Goal: Contribute content: Add original content to the website for others to see

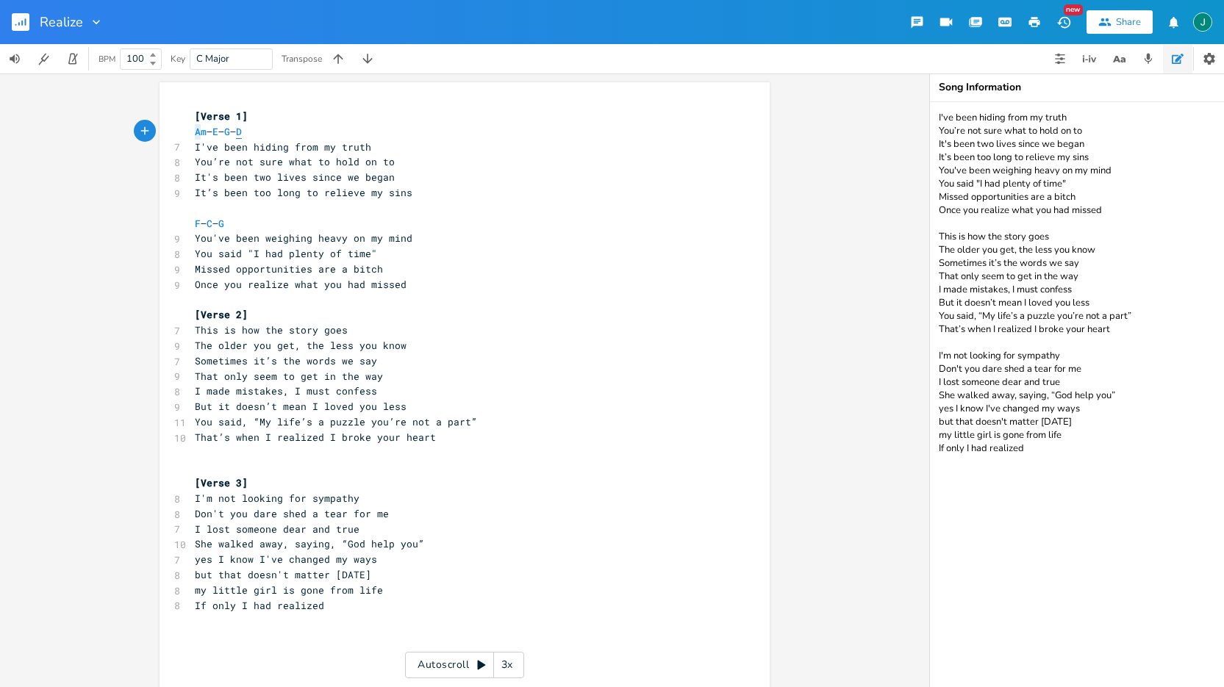
type textarea "Am – E – G – D"
drag, startPoint x: 188, startPoint y: 134, endPoint x: 291, endPoint y: 129, distance: 103.0
click at [291, 130] on pre "Am – E – G – D" at bounding box center [457, 131] width 531 height 15
type textarea "F – C – G"
drag, startPoint x: 257, startPoint y: 221, endPoint x: 188, endPoint y: 223, distance: 69.1
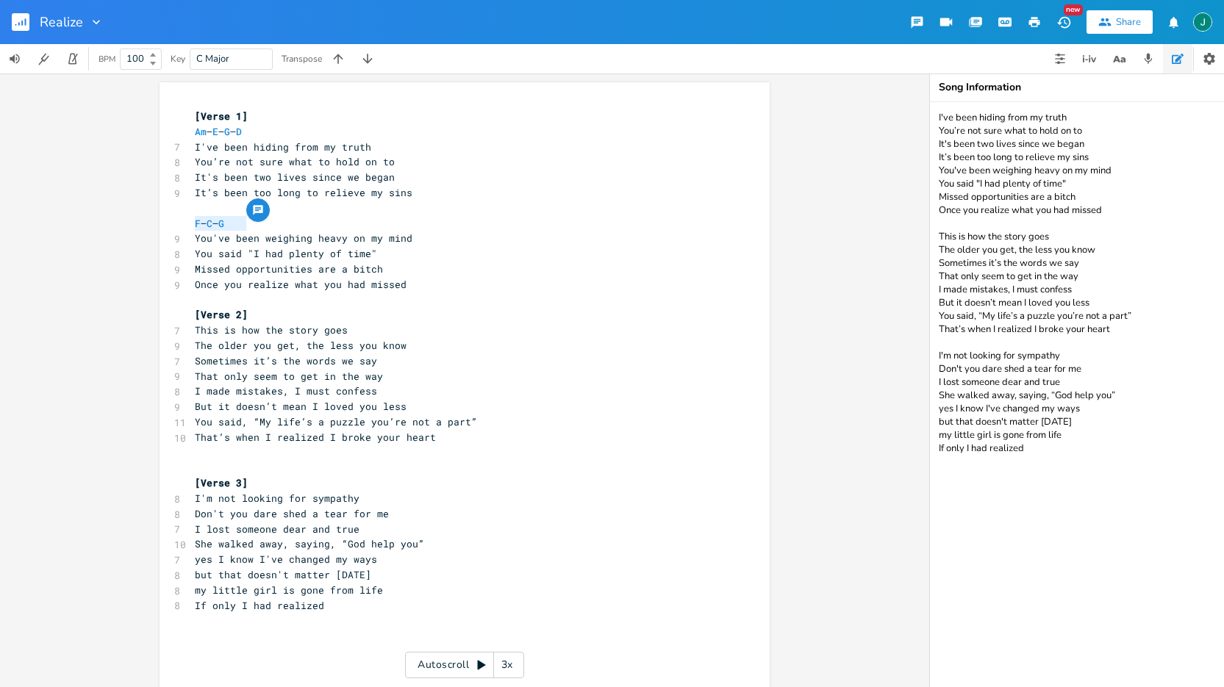
click at [192, 223] on pre "F – C – G" at bounding box center [457, 223] width 531 height 15
click at [1055, 450] on textarea "I've been hiding from my truth You’re not sure what to hold on to It's been two…" at bounding box center [1077, 394] width 294 height 585
paste textarea "For the Am – E – G – D – F – C – G chord progression, you can follow a simple b…"
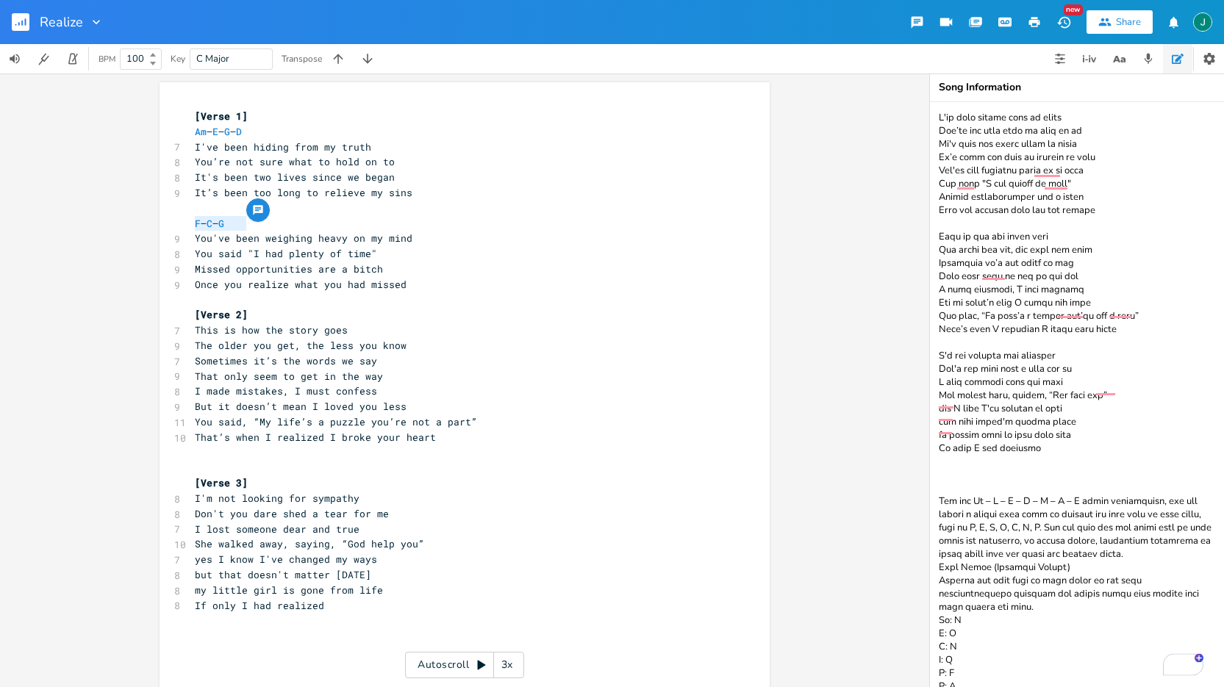
scroll to position [131, 0]
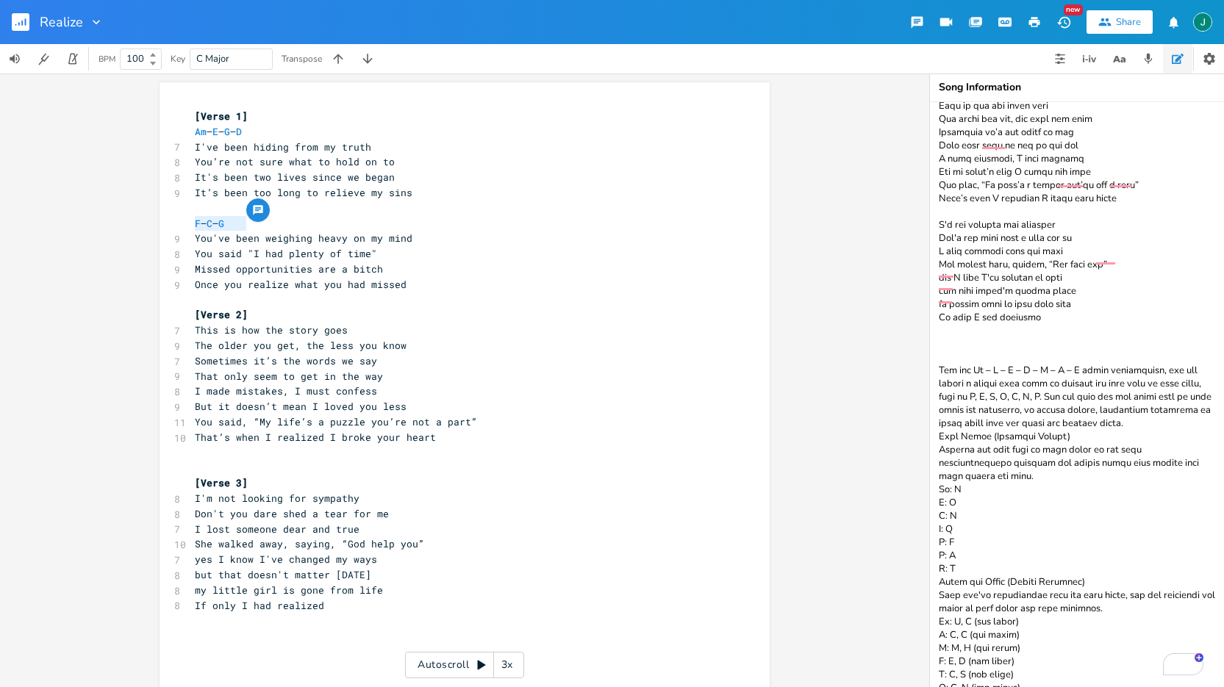
type textarea "L'ip dolo sitame cons ad elits Doe’te inc utla etdo ma aliq en ad Mi'v quis nos…"
click at [672, 430] on pre "That’s when I realized I broke your heart" at bounding box center [457, 437] width 531 height 15
